Goal: Check status

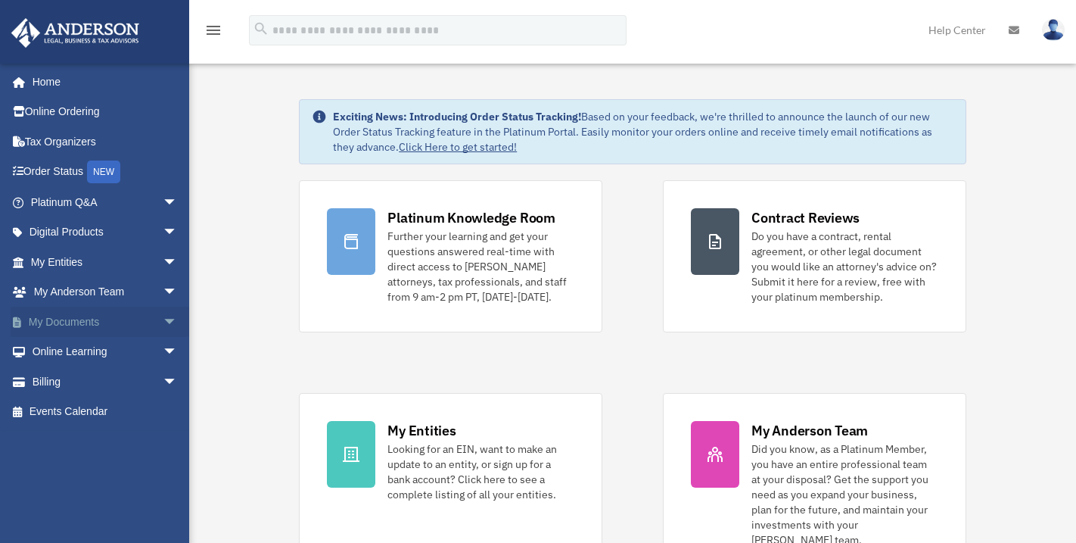
click at [163, 321] on span "arrow_drop_down" at bounding box center [178, 321] width 30 height 31
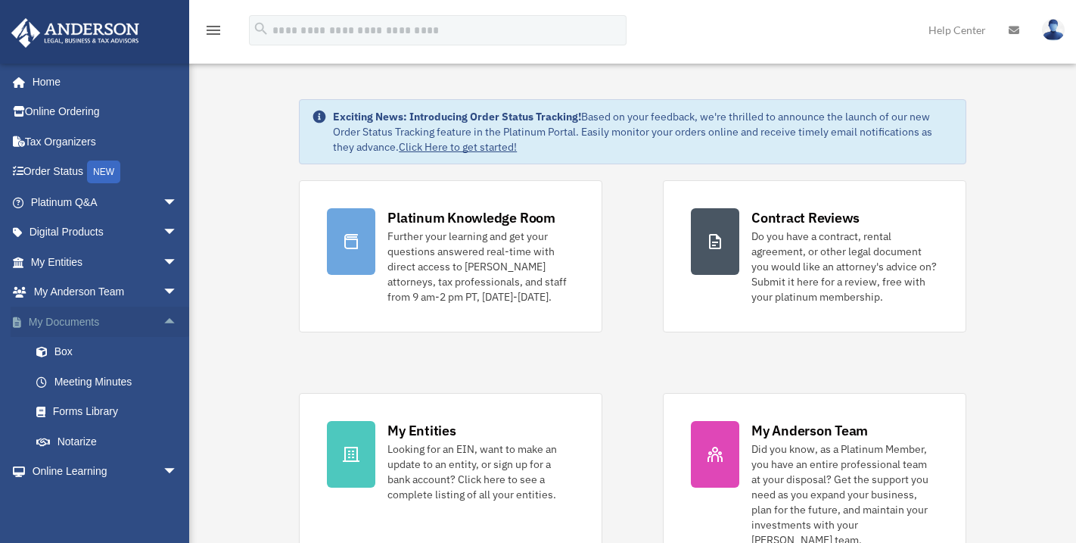
click at [163, 321] on span "arrow_drop_up" at bounding box center [178, 321] width 30 height 31
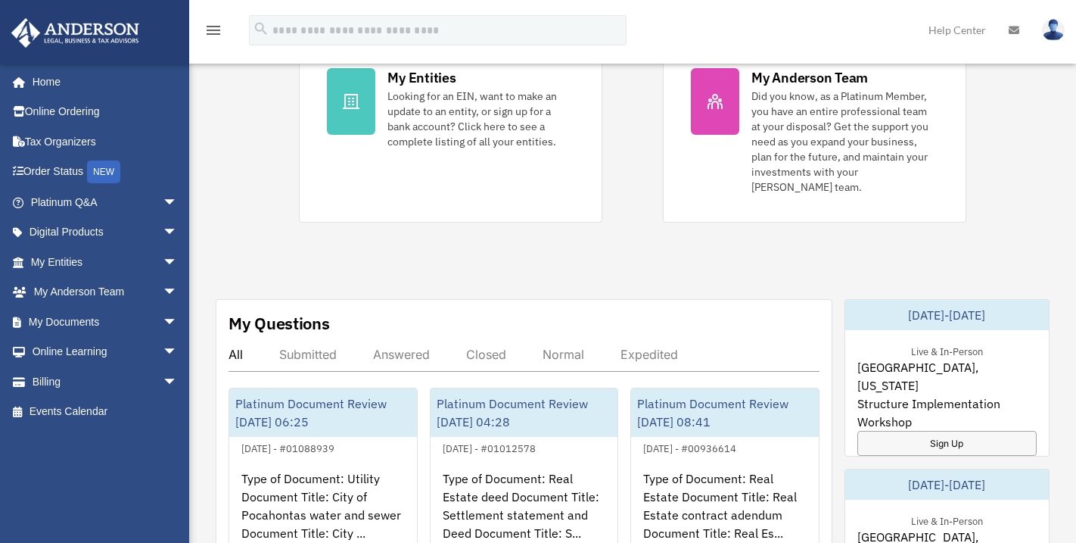
scroll to position [454, 0]
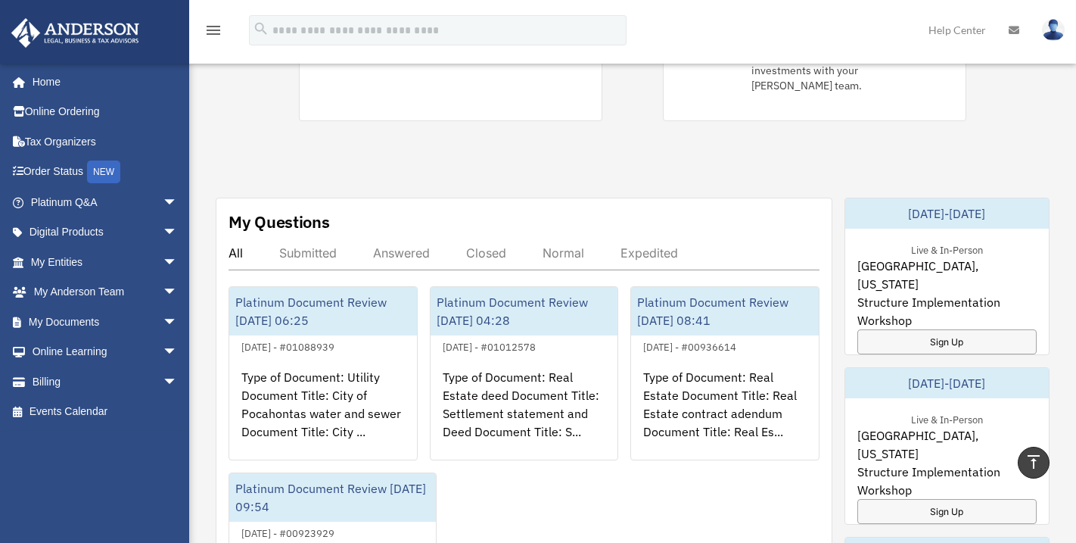
click at [404, 245] on div "Answered" at bounding box center [401, 252] width 57 height 15
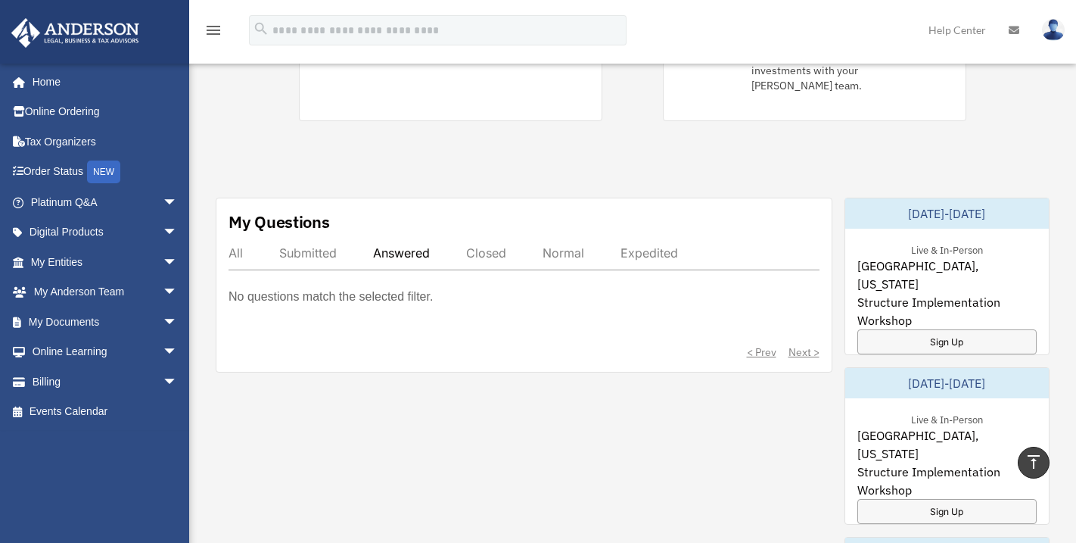
click at [313, 245] on div "Submitted" at bounding box center [308, 252] width 58 height 15
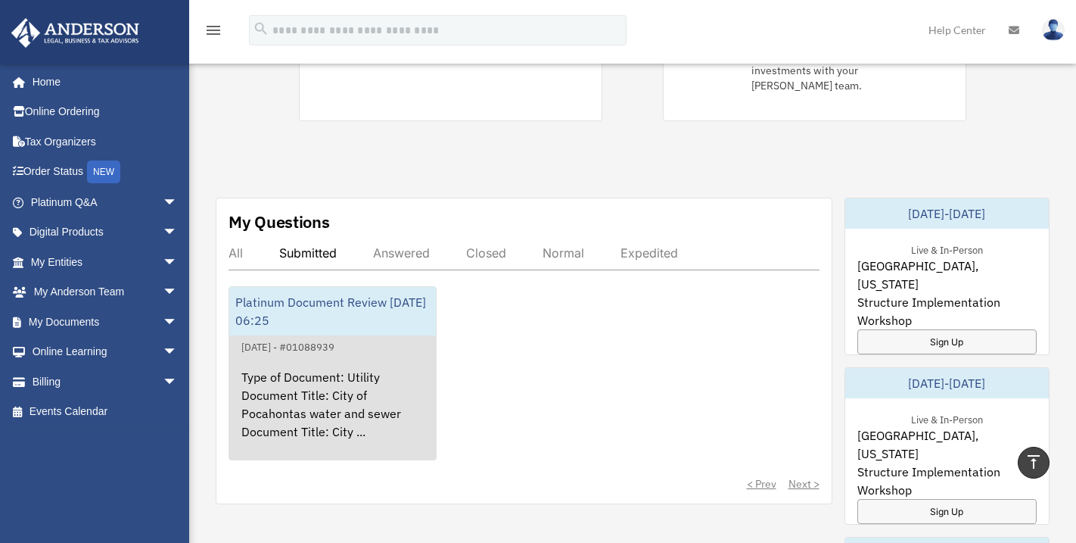
click at [312, 397] on div "Type of Document: Utility Document Title: City of Pocahontas water and sewer Do…" at bounding box center [332, 415] width 207 height 118
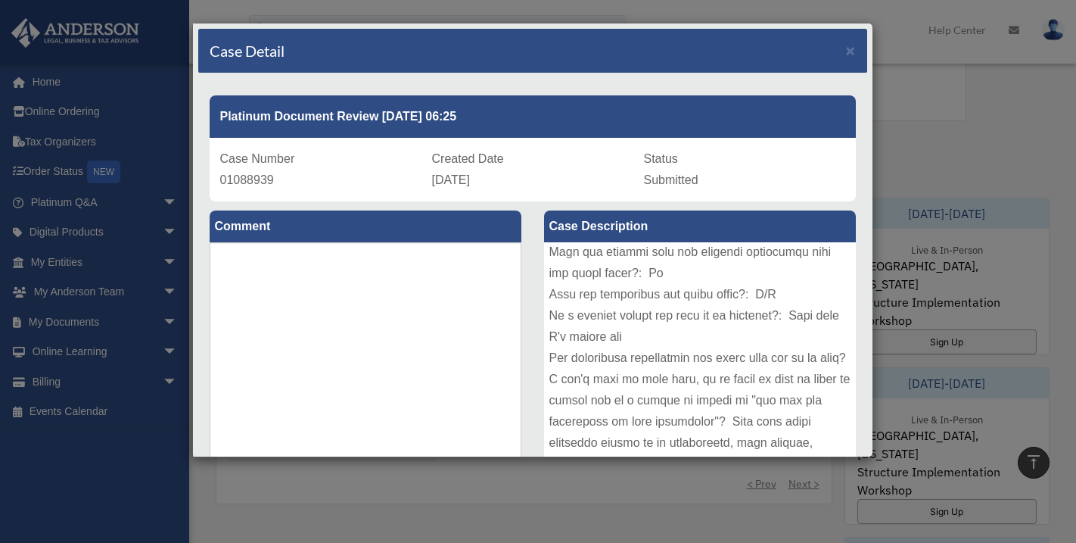
scroll to position [377, 0]
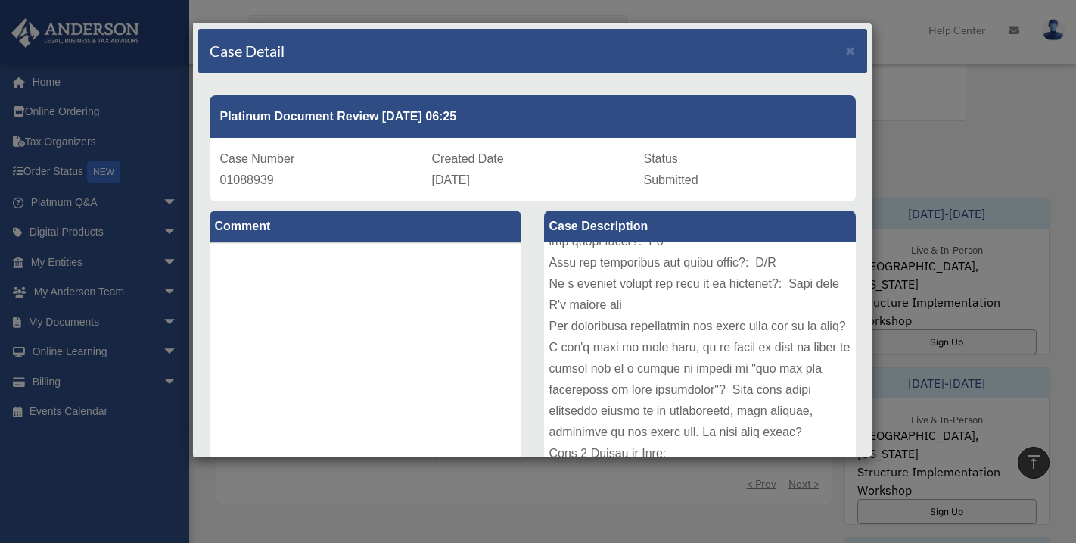
click at [760, 123] on div "Platinum Document Review [DATE] 06:25" at bounding box center [533, 116] width 646 height 42
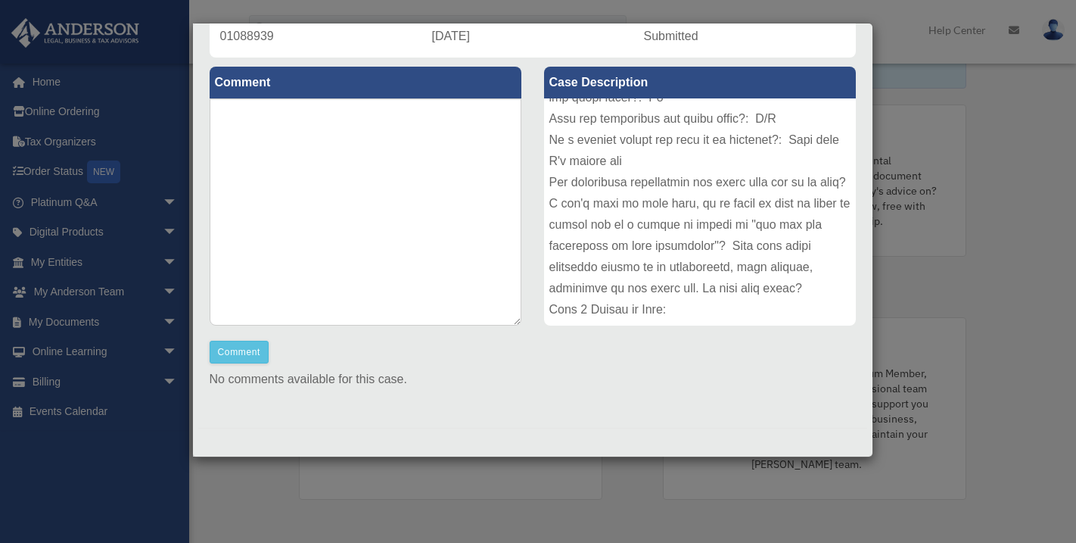
scroll to position [0, 0]
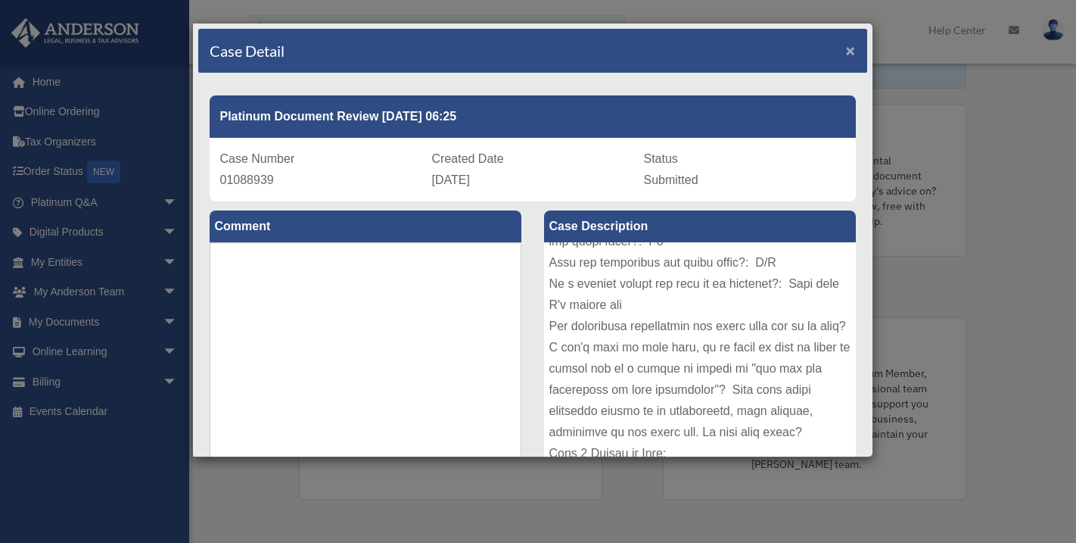
click at [846, 49] on span "×" at bounding box center [851, 50] width 10 height 17
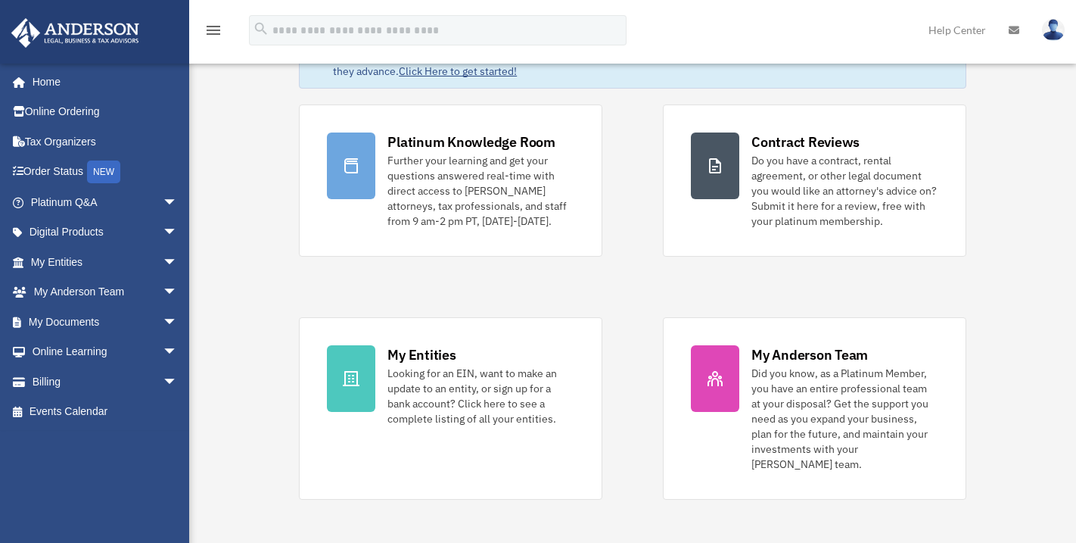
scroll to position [541, 0]
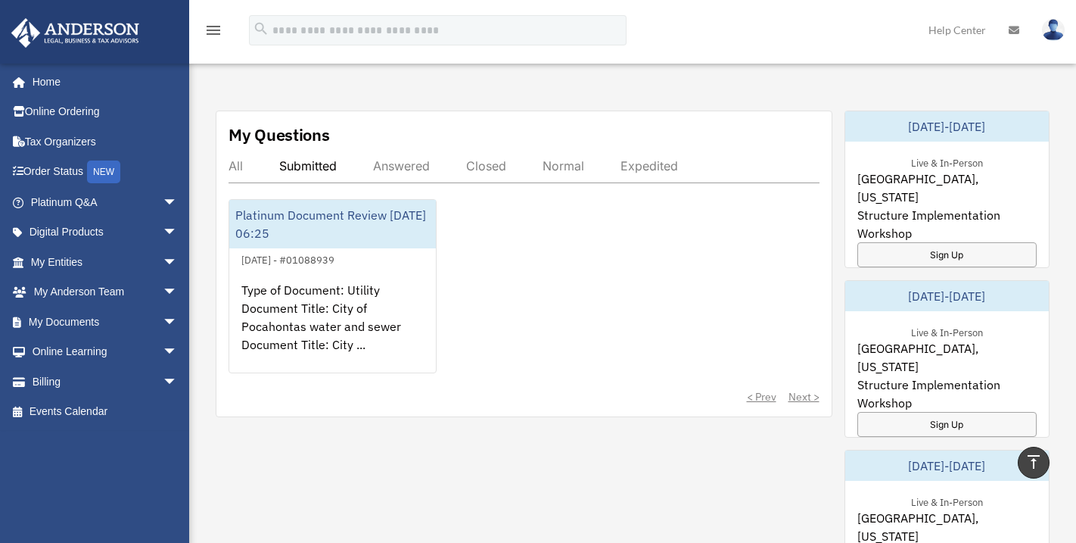
click at [422, 158] on div "Answered" at bounding box center [401, 165] width 57 height 15
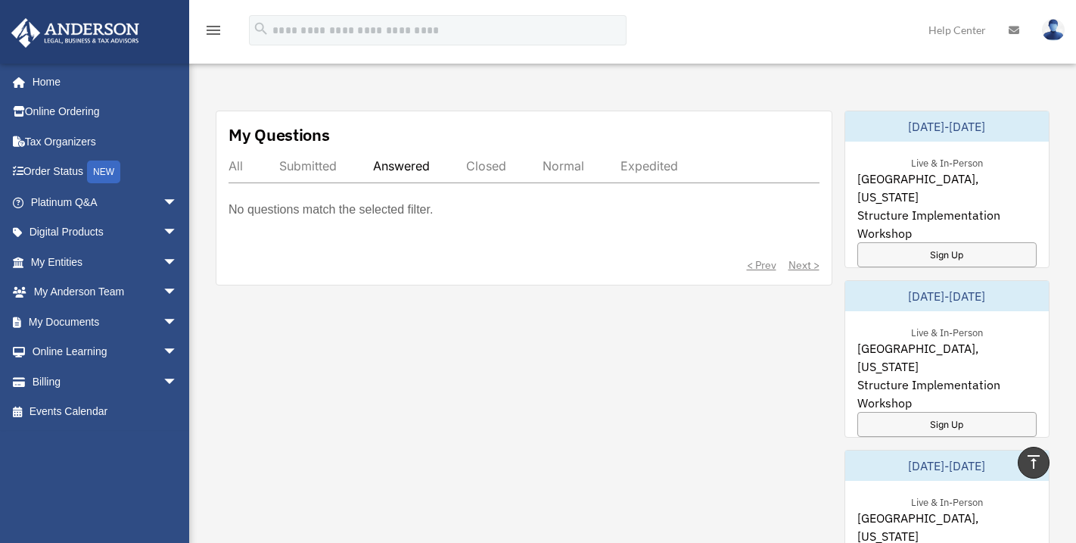
click at [484, 158] on div "Closed" at bounding box center [486, 165] width 40 height 15
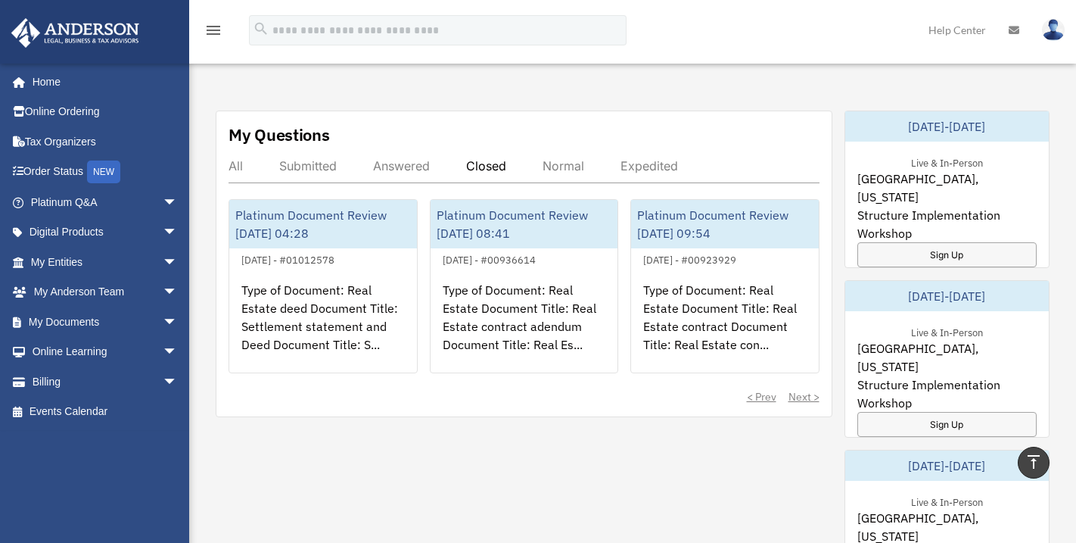
click at [560, 158] on div "Normal" at bounding box center [564, 165] width 42 height 15
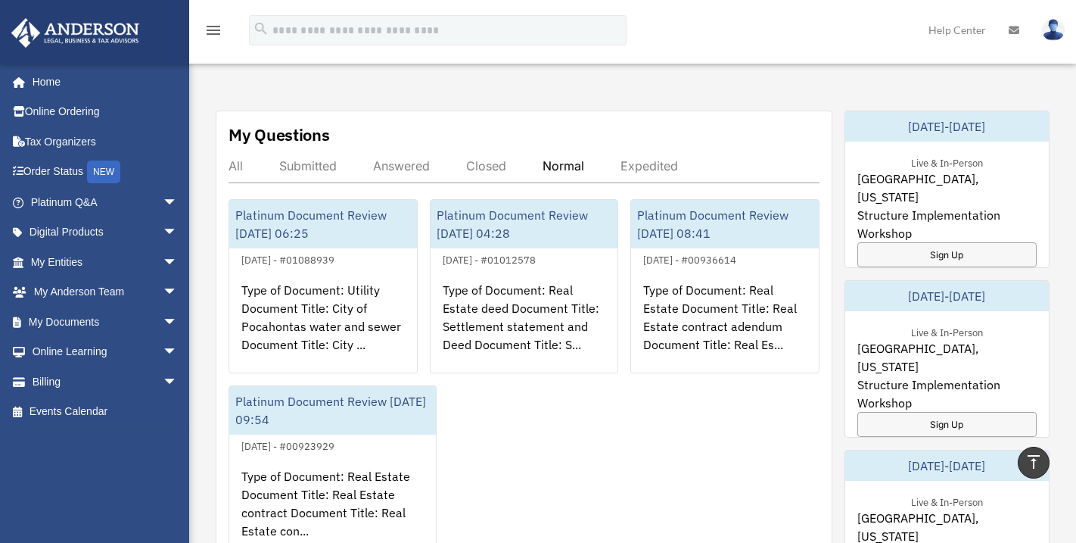
click at [648, 158] on div "Expedited" at bounding box center [650, 165] width 58 height 15
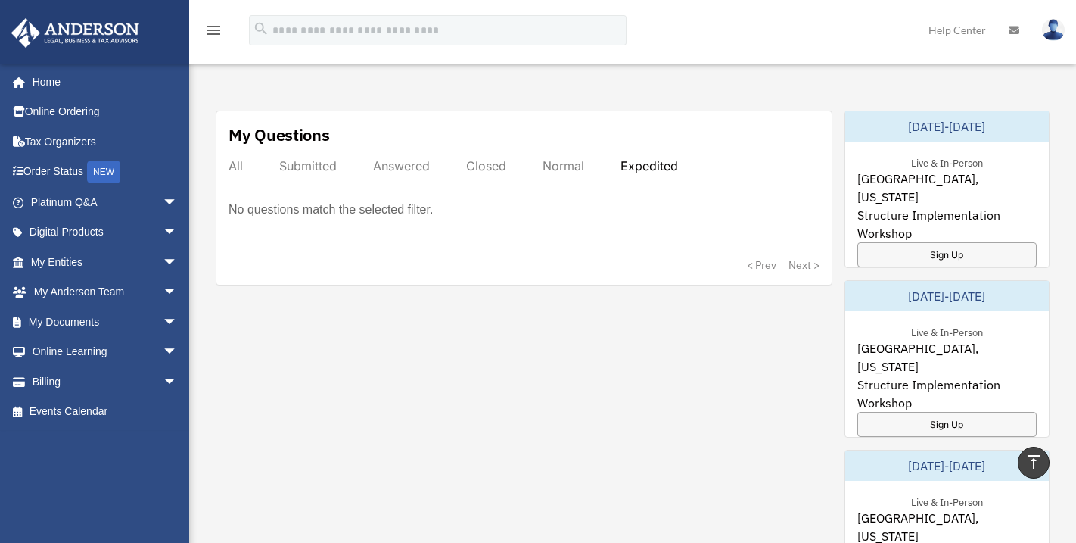
click at [314, 158] on div "Submitted" at bounding box center [308, 165] width 58 height 15
